Goal: Transaction & Acquisition: Purchase product/service

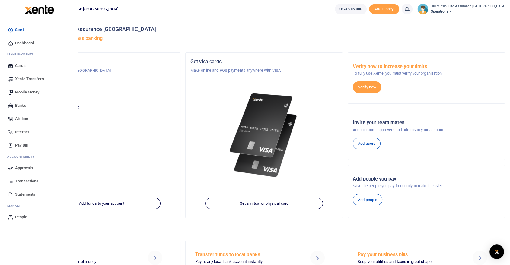
click at [26, 129] on span "Internet" at bounding box center [22, 132] width 14 height 6
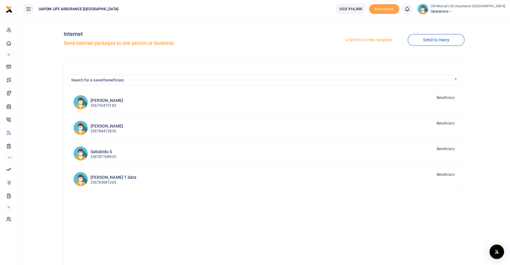
click at [379, 39] on link "Send to a new recipient" at bounding box center [368, 40] width 79 height 11
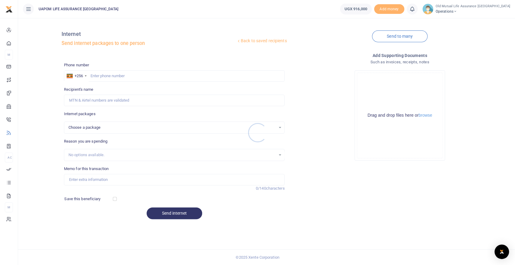
click at [113, 74] on div at bounding box center [257, 132] width 515 height 265
click at [113, 74] on input "text" at bounding box center [174, 75] width 221 height 11
paste input "0740927920"
type input "0740927920"
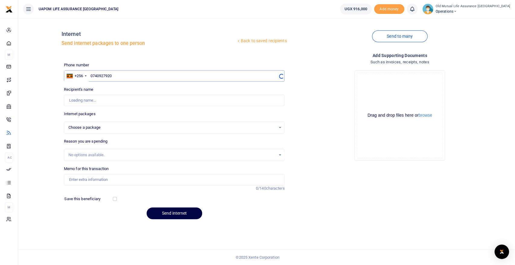
select select
type input "0740927920"
click at [105, 132] on div "Choose a package" at bounding box center [174, 128] width 221 height 12
click at [106, 127] on div "Choose a package" at bounding box center [171, 128] width 207 height 6
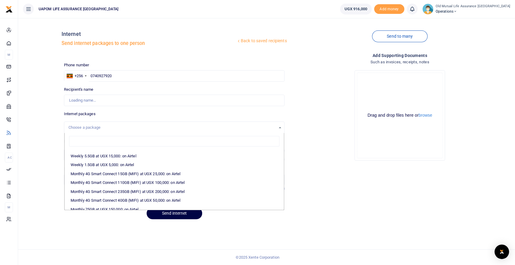
scroll to position [67, 0]
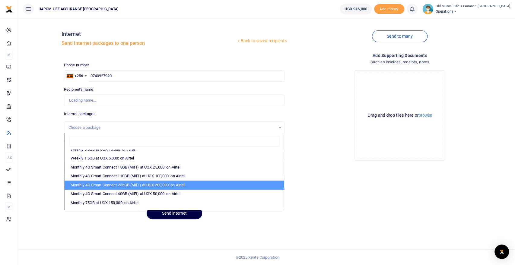
type input "Faith Laloc"
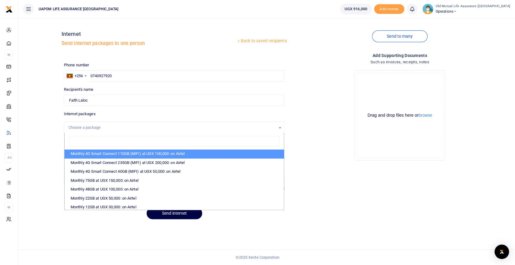
scroll to position [100, 0]
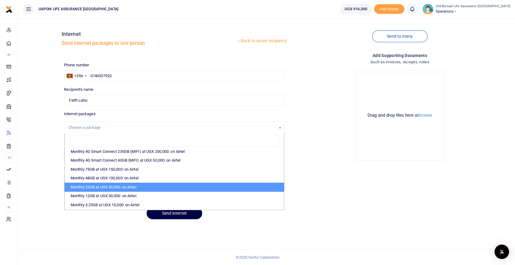
click at [123, 185] on li "Monthly 22GB at UGX 50,000: on Airtel" at bounding box center [174, 187] width 219 height 9
select select "bOgthpMmaC1ZLyOYxyMBh28re2LLS6fLvY77EkG1sh4="
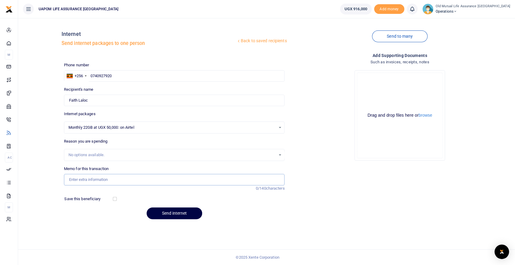
click at [137, 178] on input "Memo for this transaction" at bounding box center [174, 179] width 221 height 11
type input "Support end month"
click at [169, 213] on button "Send internet" at bounding box center [174, 213] width 55 height 12
click at [417, 9] on link at bounding box center [411, 9] width 11 height 11
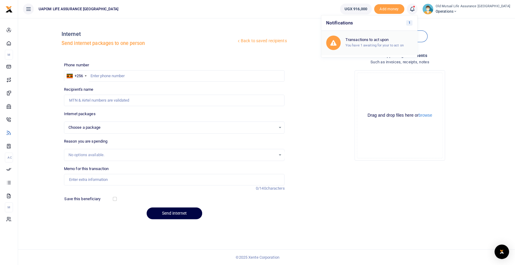
click at [394, 42] on div "Transactions to act upon You have 1 awaiting for your to act on" at bounding box center [378, 42] width 67 height 11
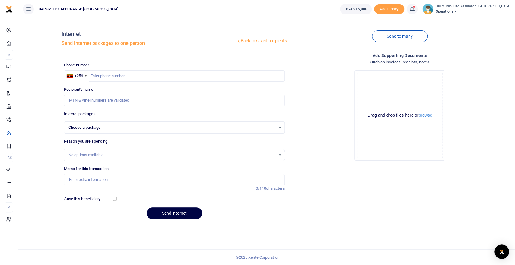
click at [415, 9] on icon at bounding box center [412, 9] width 6 height 7
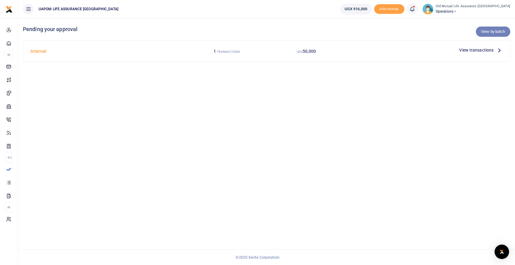
click at [490, 31] on link "View by batch" at bounding box center [492, 32] width 34 height 10
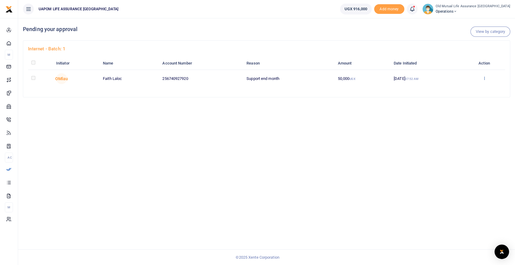
click at [485, 78] on icon at bounding box center [484, 78] width 4 height 4
click at [465, 88] on link "Approve" at bounding box center [463, 88] width 48 height 8
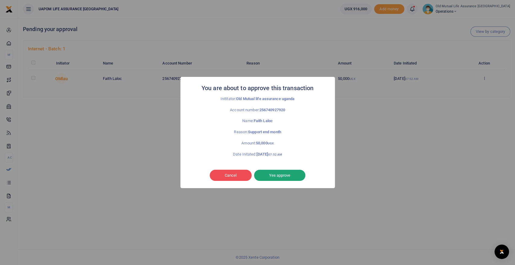
click at [293, 175] on button "Yes approve" at bounding box center [279, 175] width 51 height 11
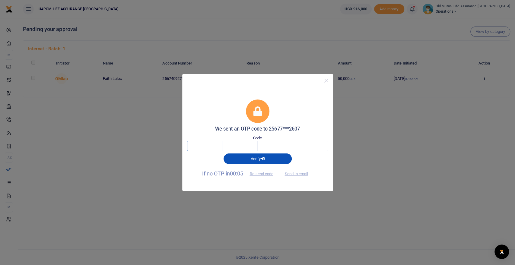
click at [203, 147] on input "text" at bounding box center [204, 146] width 35 height 10
type input "4"
type input "8"
type input "7"
